Goal: Find specific page/section: Find specific page/section

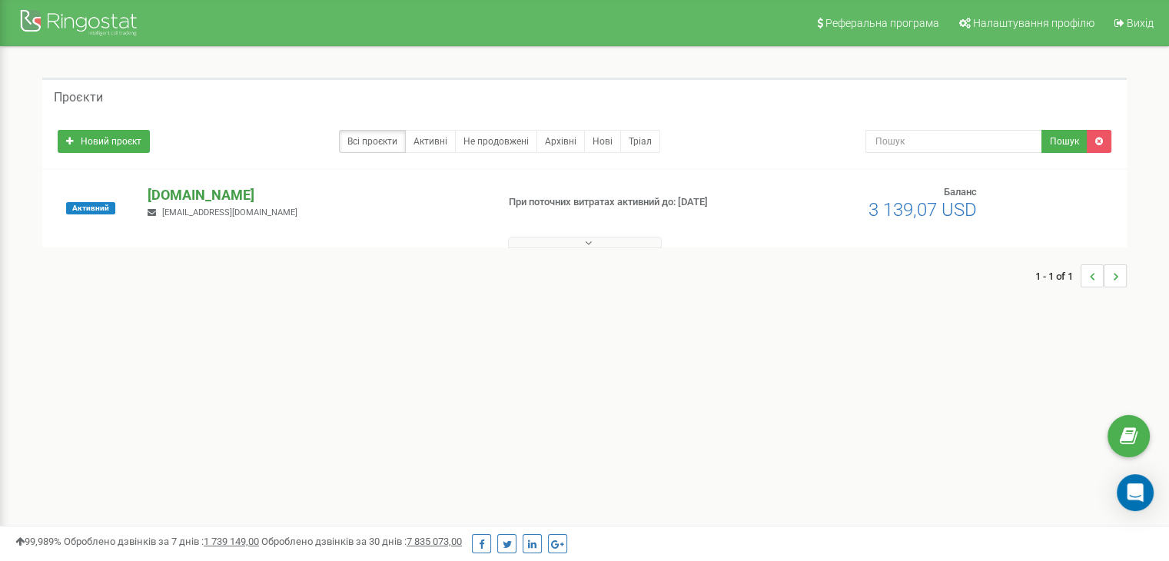
click at [199, 193] on p "[DOMAIN_NAME]" at bounding box center [316, 195] width 336 height 20
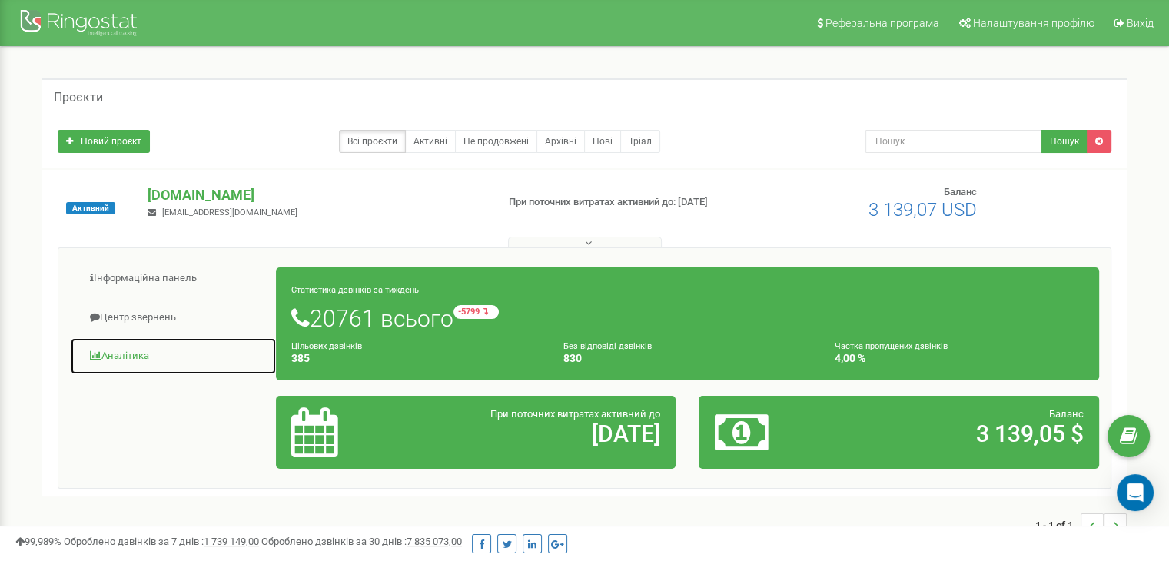
click at [120, 362] on link "Аналiтика" at bounding box center [173, 356] width 207 height 38
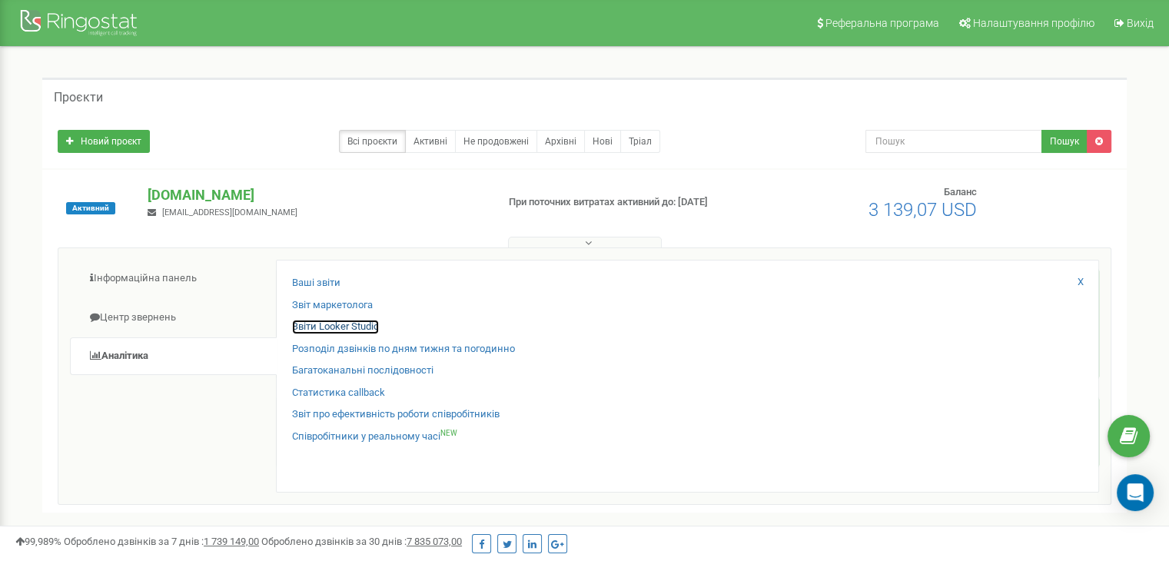
click at [326, 325] on link "Звіти Looker Studio" at bounding box center [335, 327] width 87 height 15
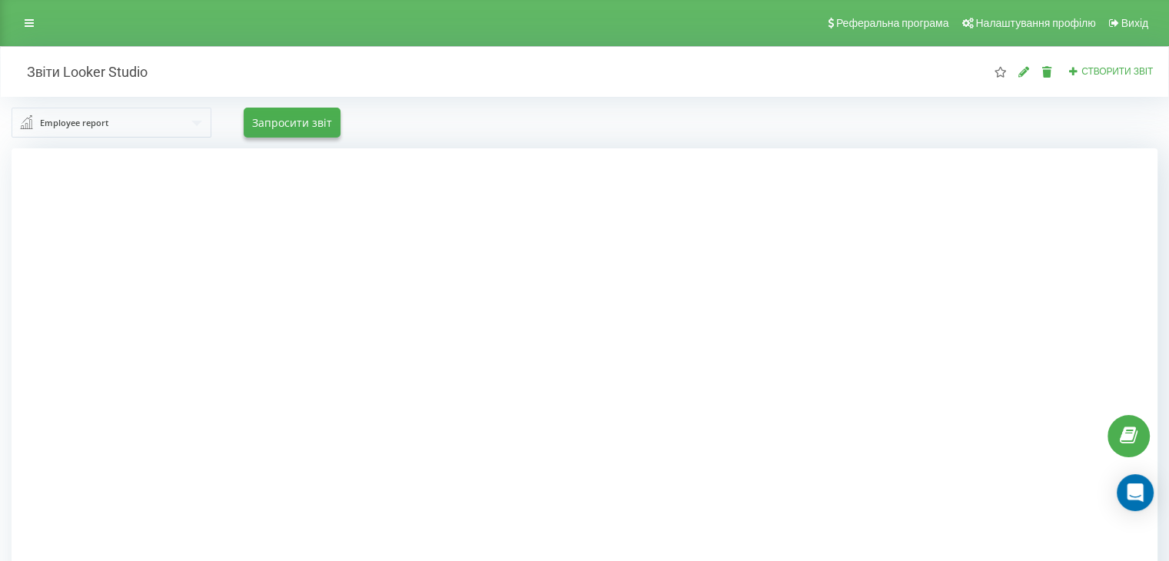
click at [98, 124] on div "Employee report" at bounding box center [74, 123] width 68 height 17
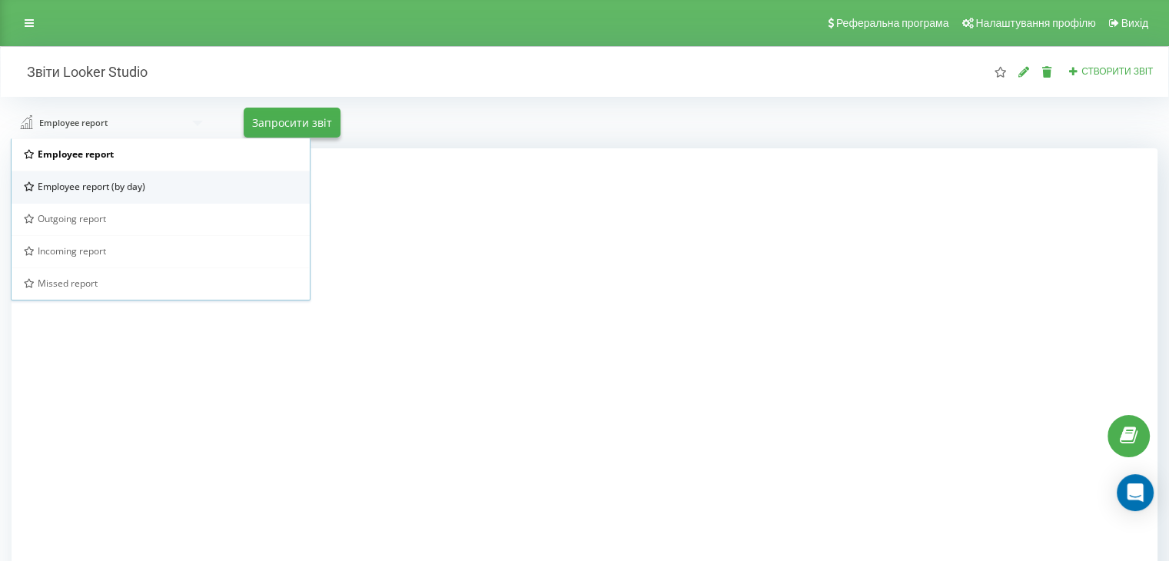
click at [112, 189] on span "Employee report (by day)" at bounding box center [92, 186] width 108 height 13
